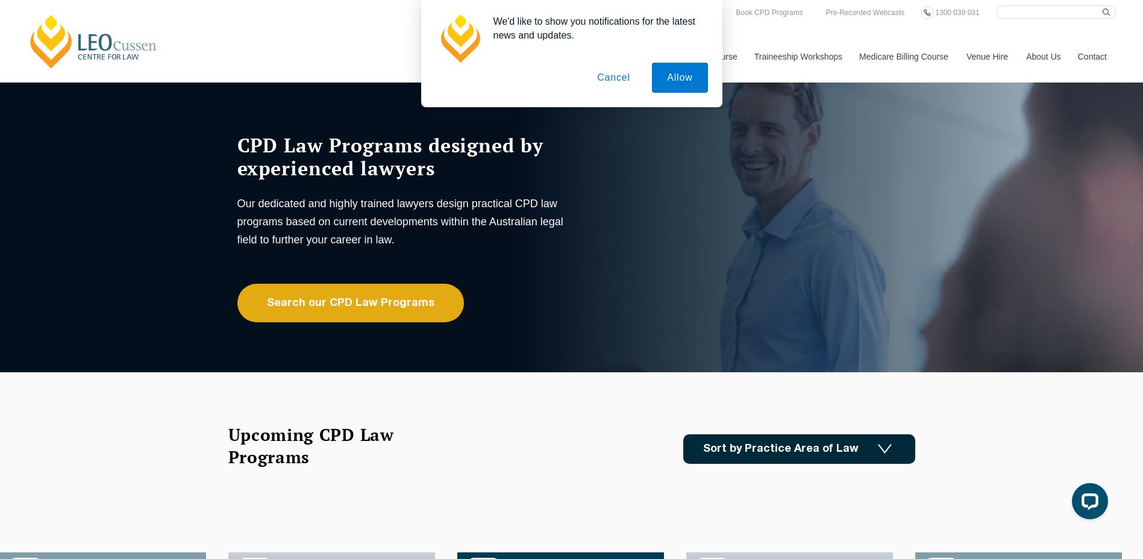
click at [625, 84] on button "Cancel" at bounding box center [613, 78] width 63 height 30
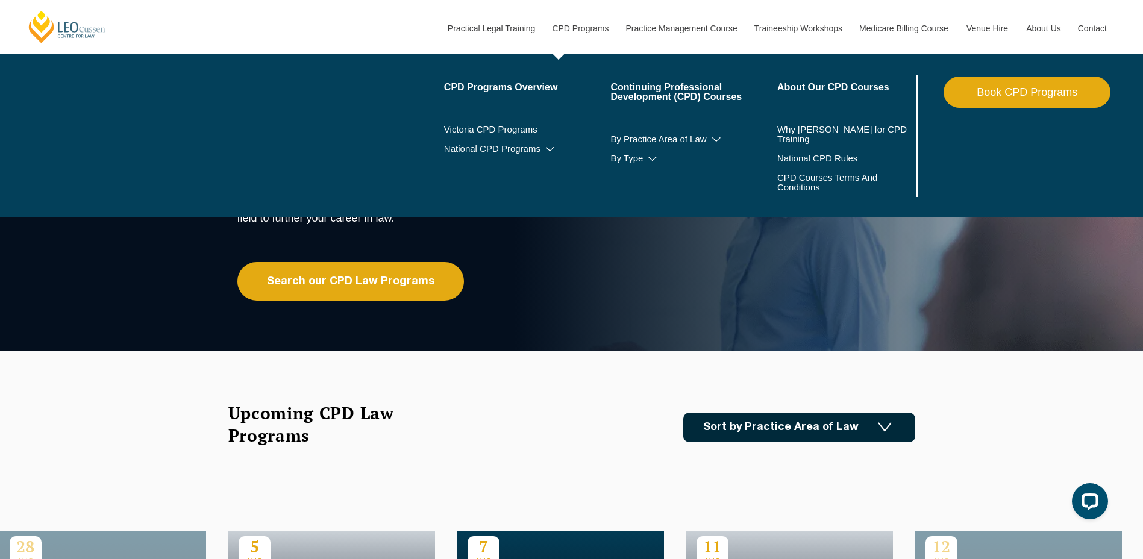
scroll to position [60, 0]
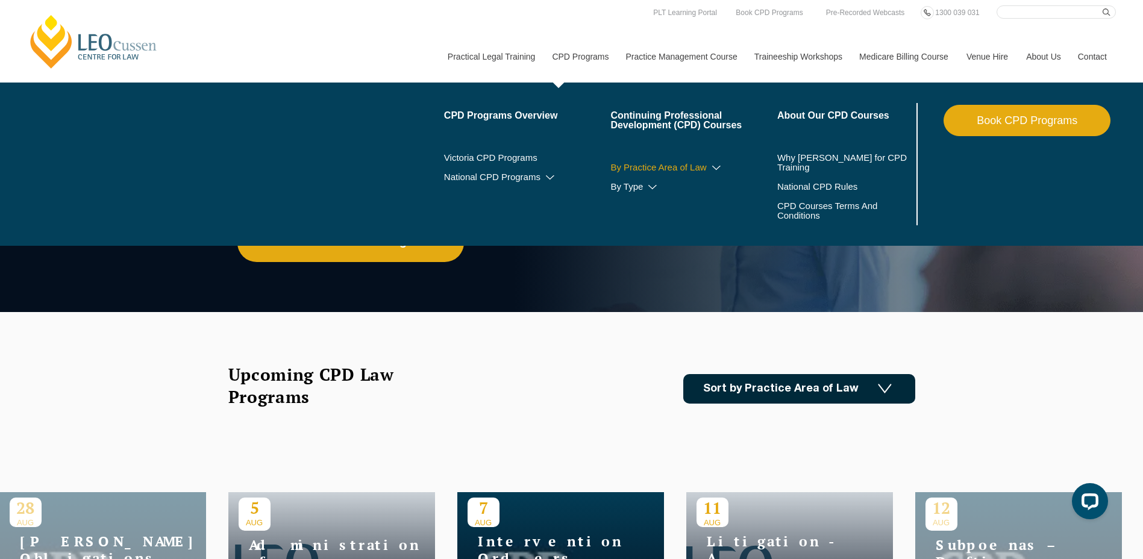
click at [721, 168] on icon at bounding box center [717, 168] width 12 height 8
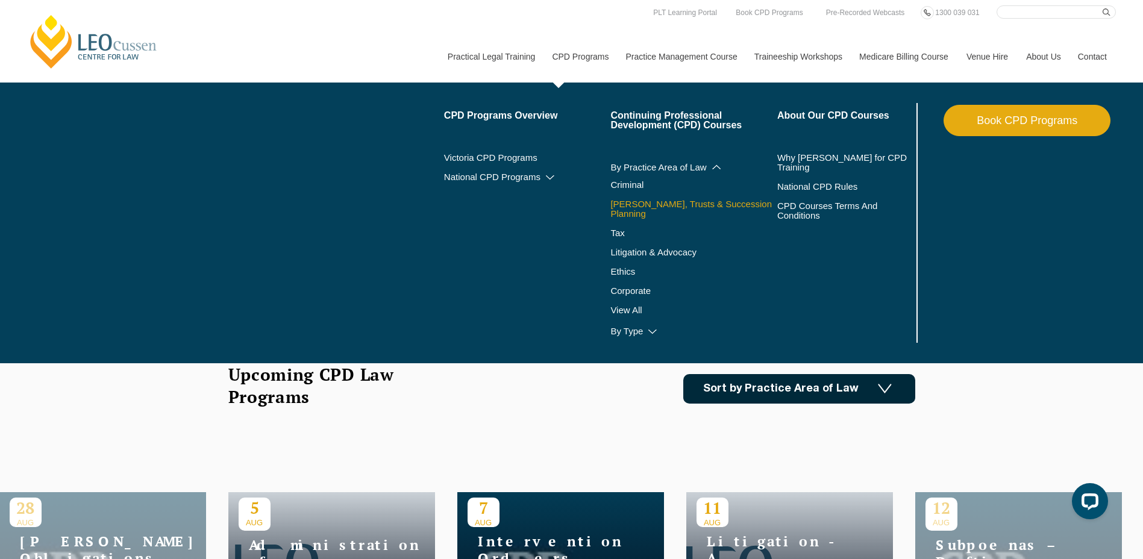
click at [711, 206] on link "[PERSON_NAME], Trusts & Succession Planning" at bounding box center [693, 208] width 167 height 19
click at [654, 328] on icon at bounding box center [653, 332] width 12 height 8
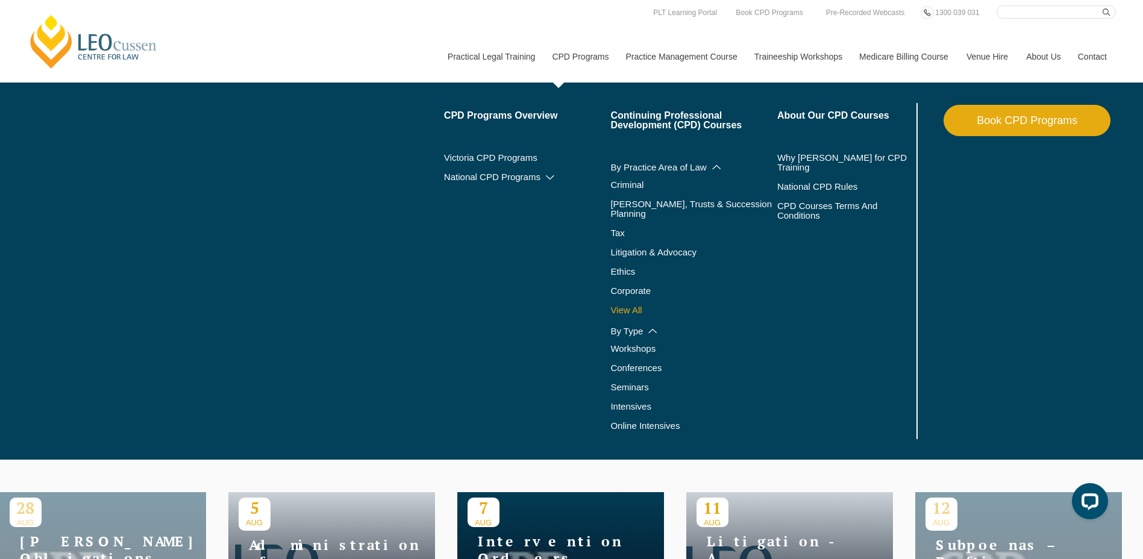
click at [644, 306] on link "View All" at bounding box center [693, 311] width 167 height 10
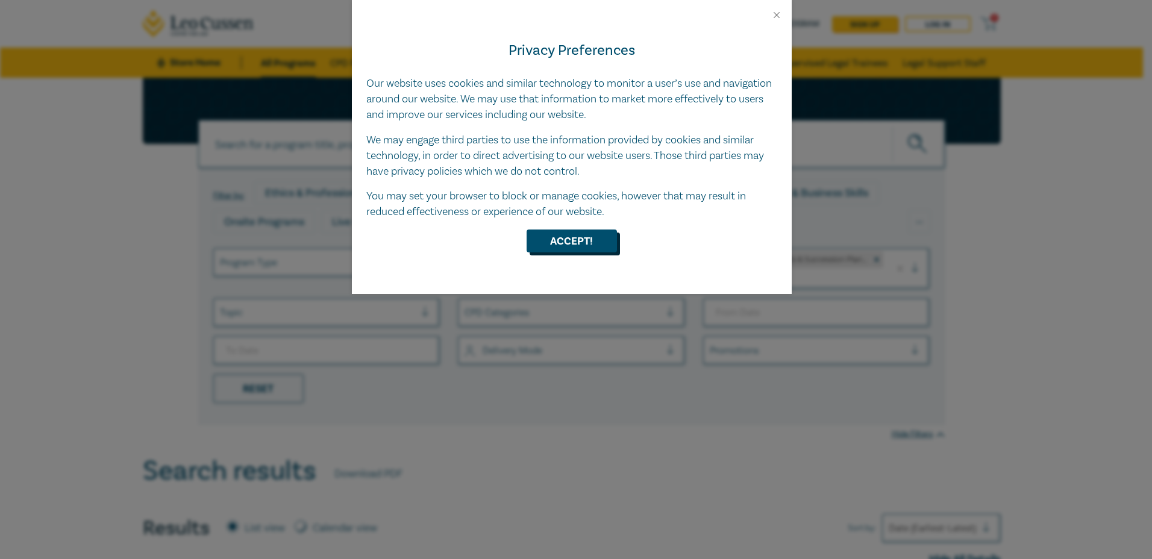
click at [551, 243] on button "Accept!" at bounding box center [572, 241] width 90 height 23
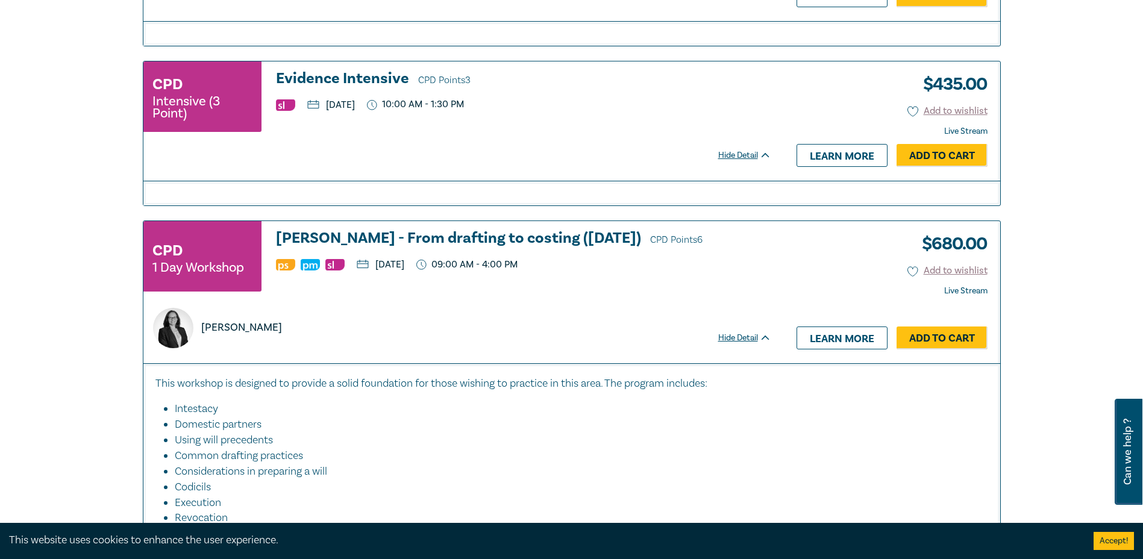
scroll to position [663, 0]
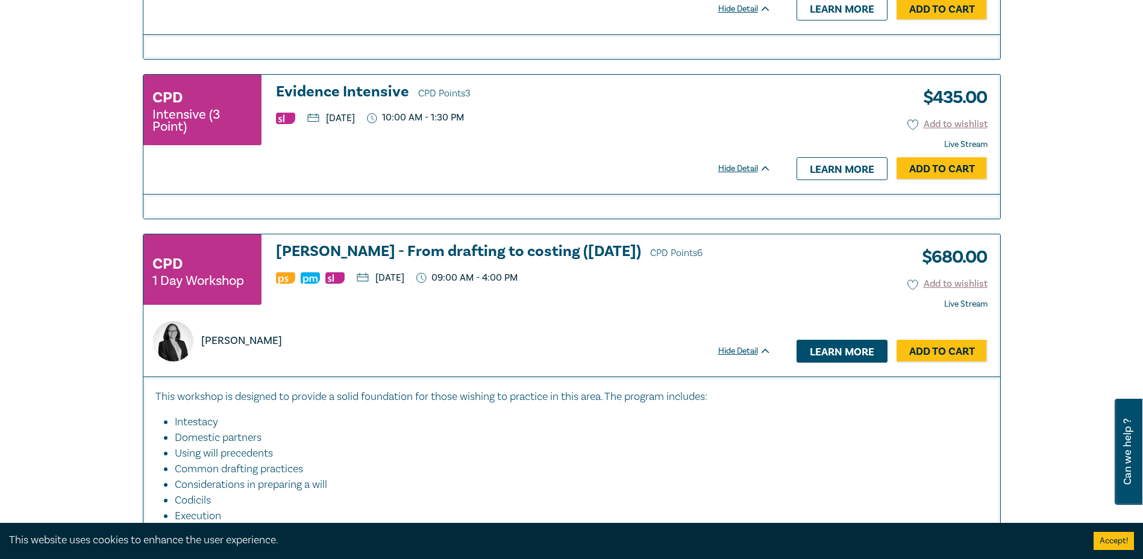
click at [830, 343] on link "Learn more" at bounding box center [842, 351] width 91 height 23
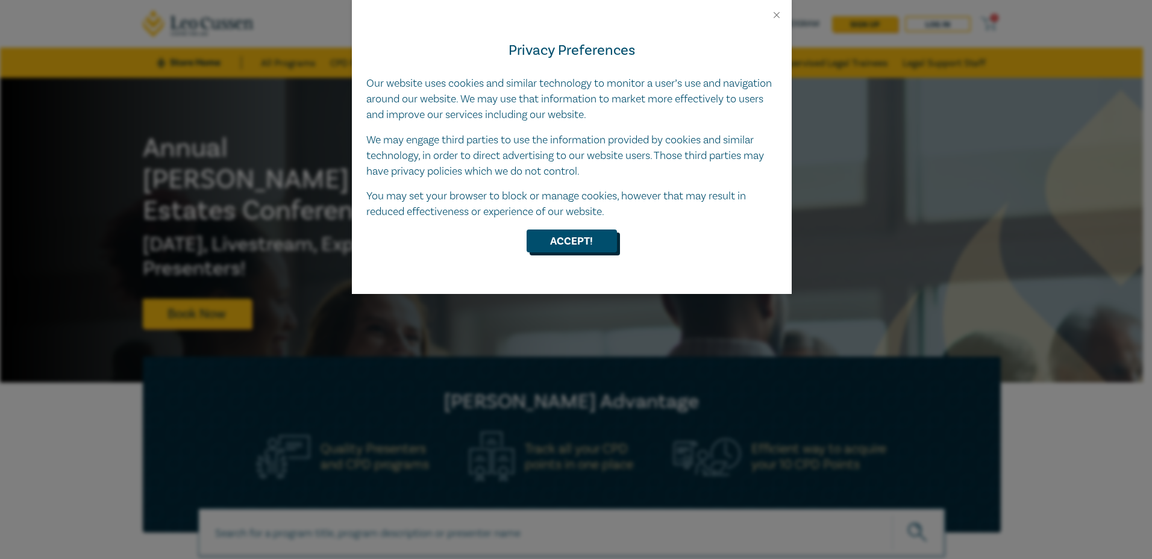
click at [568, 241] on button "Accept!" at bounding box center [572, 241] width 90 height 23
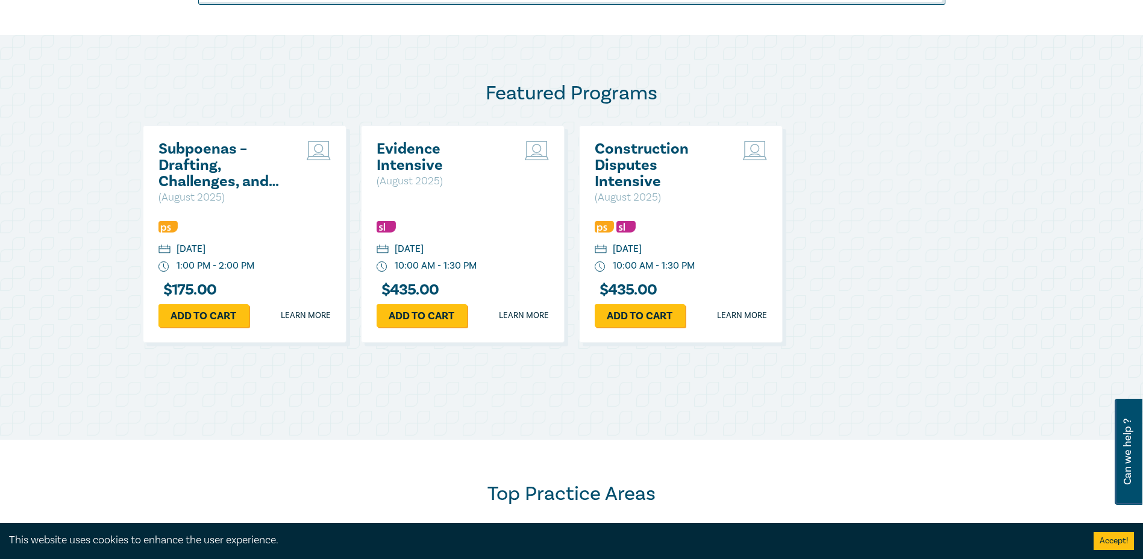
scroll to position [844, 0]
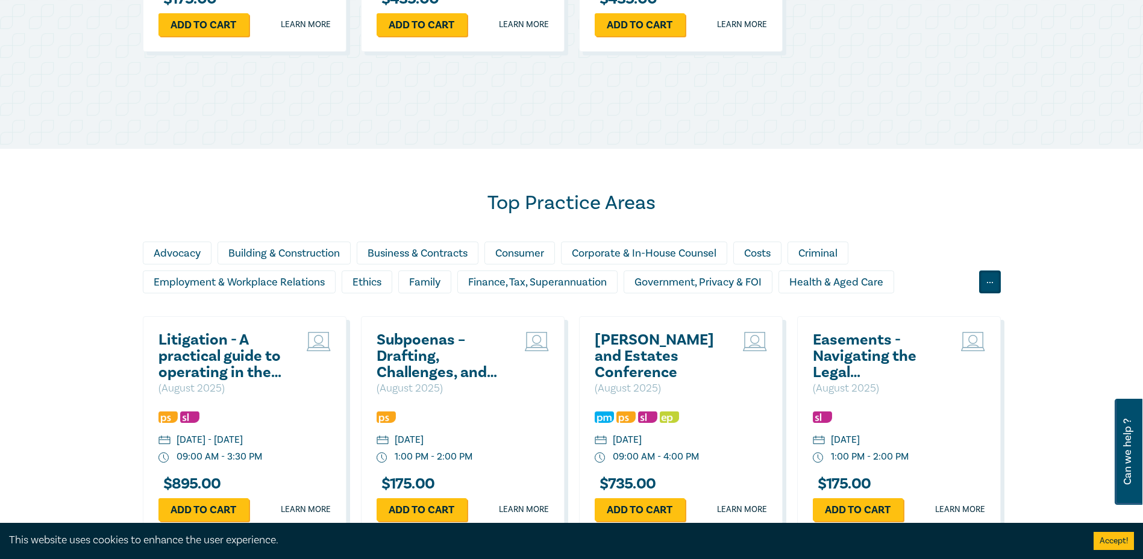
click at [991, 278] on div "..." at bounding box center [990, 282] width 22 height 23
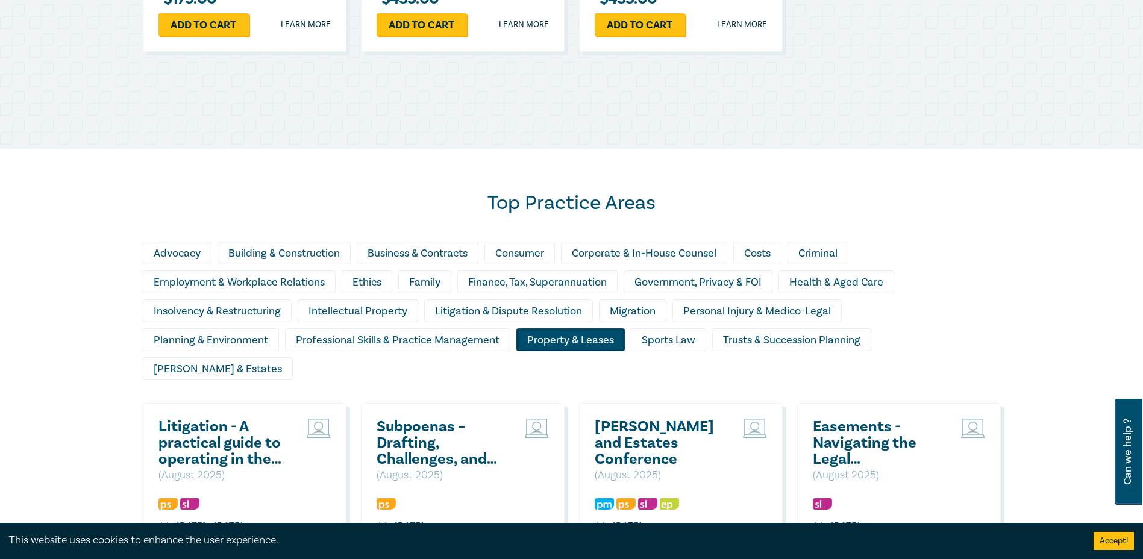
click at [556, 337] on div "Property & Leases" at bounding box center [570, 339] width 108 height 23
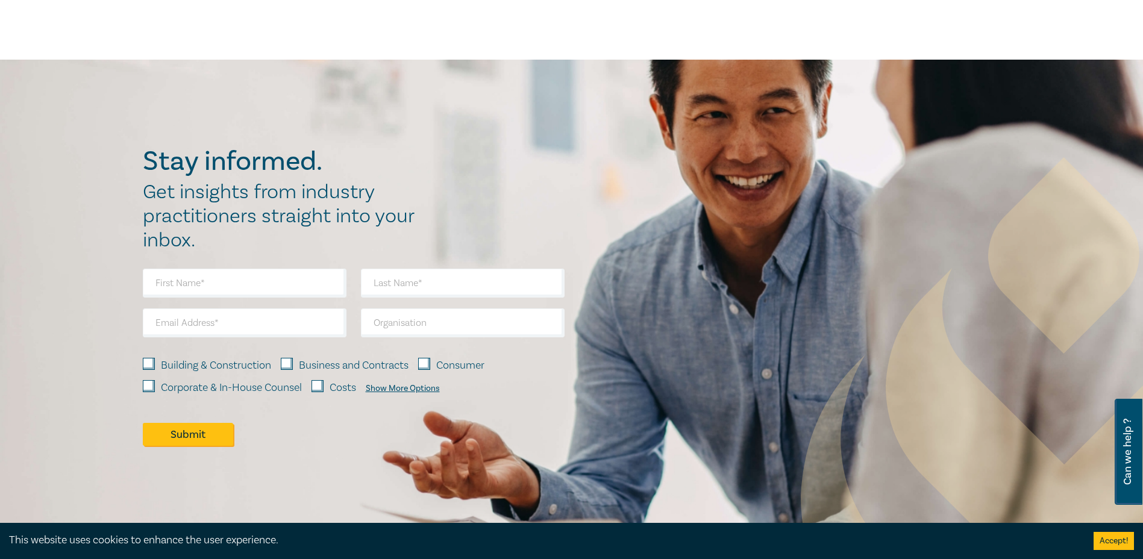
scroll to position [1145, 0]
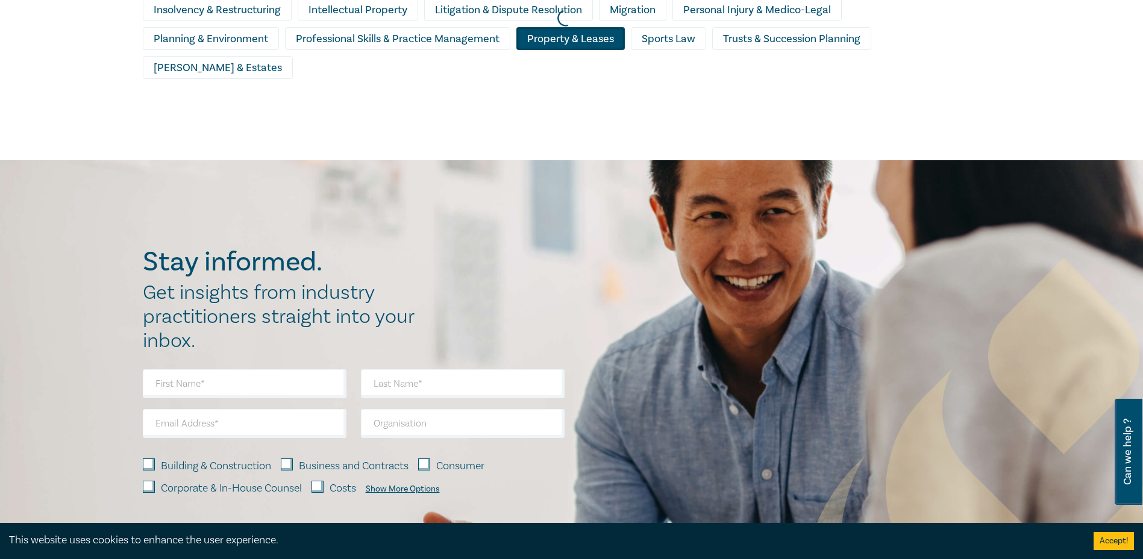
click at [538, 45] on div at bounding box center [565, 18] width 1143 height 296
click at [567, 41] on div at bounding box center [565, 18] width 1143 height 296
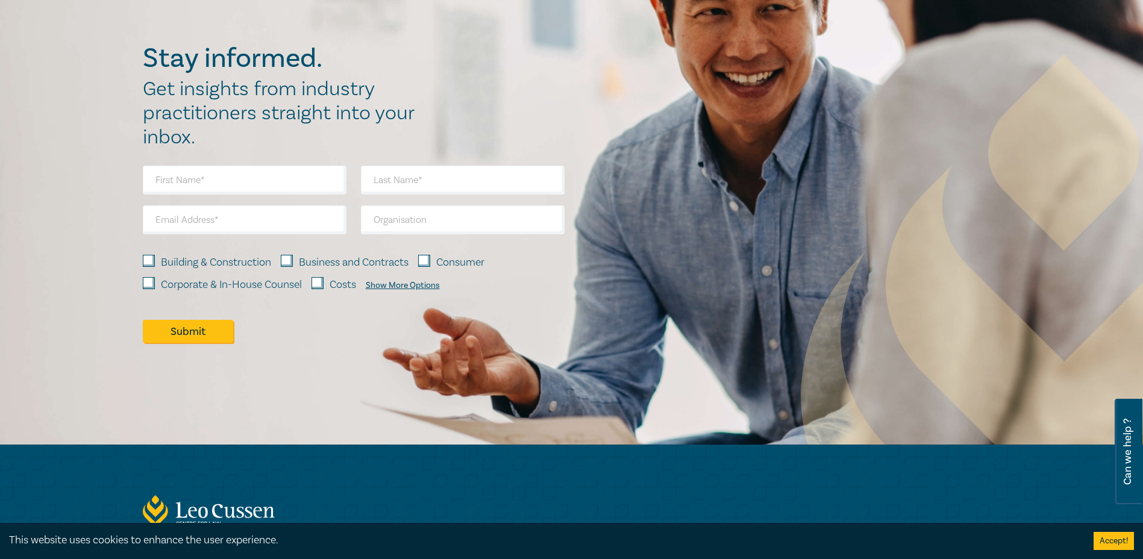
scroll to position [1545, 0]
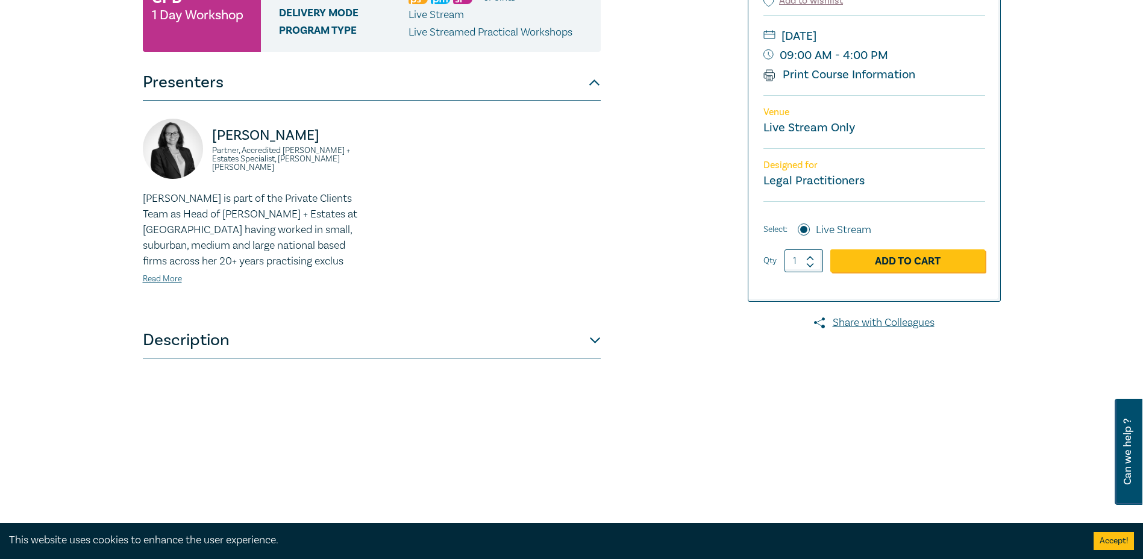
scroll to position [241, 0]
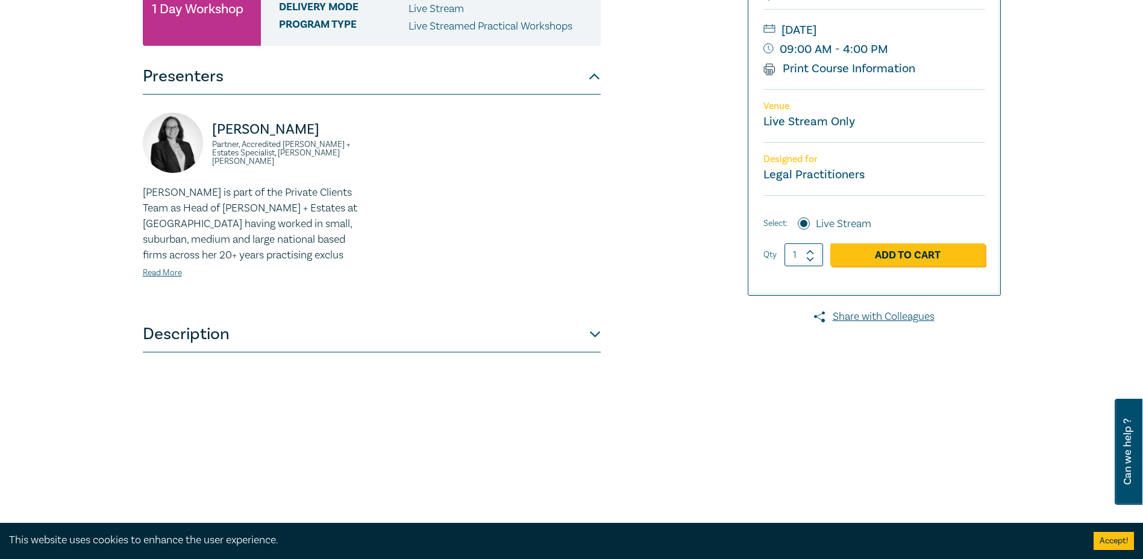
click at [312, 330] on button "Description" at bounding box center [372, 334] width 458 height 36
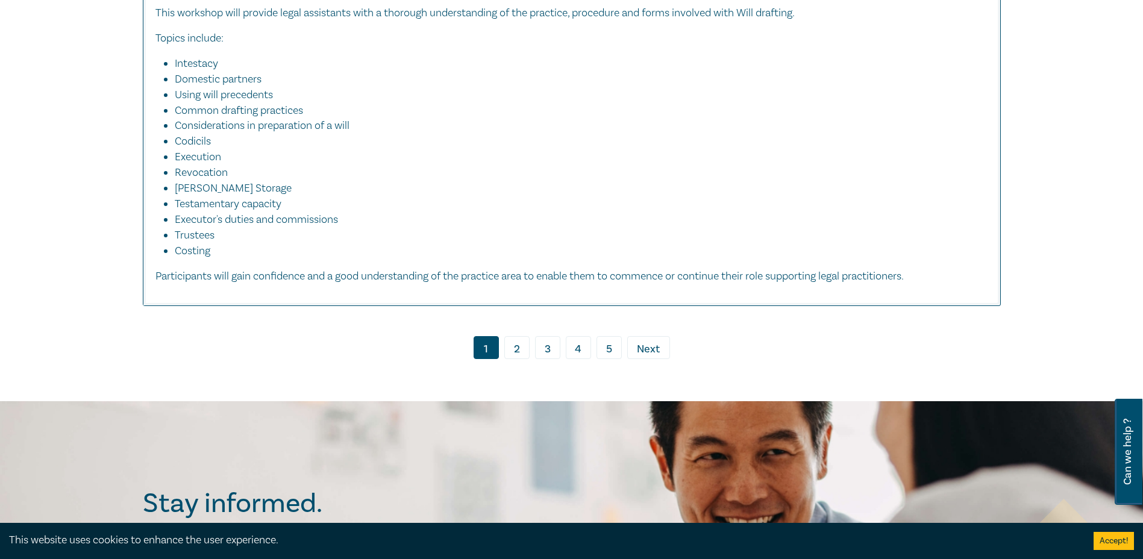
scroll to position [5846, 0]
